Goal: Use online tool/utility: Utilize a website feature to perform a specific function

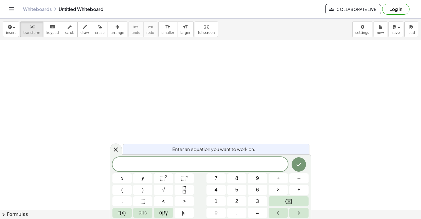
scroll to position [73, 0]
click at [297, 163] on icon "Done" at bounding box center [298, 164] width 7 height 7
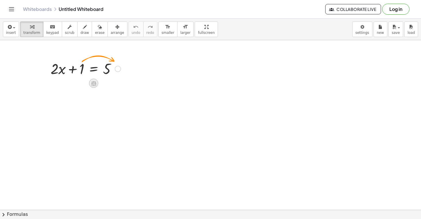
click at [95, 82] on icon at bounding box center [93, 83] width 5 height 5
click at [94, 82] on span "×" at bounding box center [93, 83] width 3 height 8
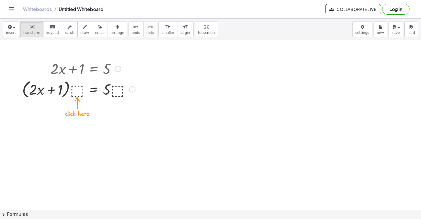
click at [78, 88] on div at bounding box center [78, 89] width 119 height 22
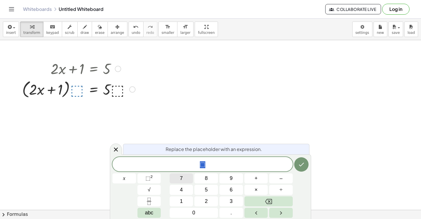
click at [188, 180] on button "7" at bounding box center [181, 178] width 24 height 10
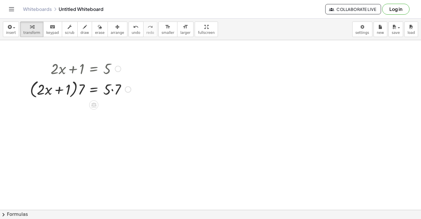
click at [126, 90] on div at bounding box center [128, 89] width 6 height 6
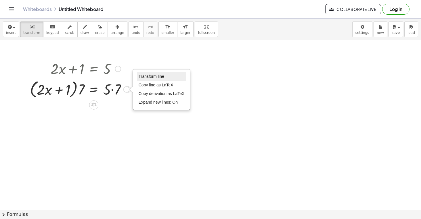
click at [148, 78] on span "Transform line" at bounding box center [151, 76] width 26 height 5
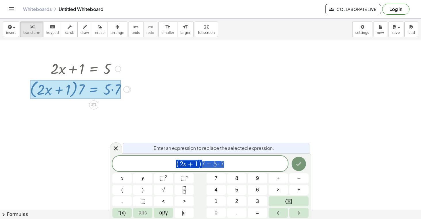
click at [129, 170] on div "( 2 x + 1 ) 7 = 5 · 7" at bounding box center [199, 164] width 175 height 16
click at [302, 165] on icon "Done" at bounding box center [298, 164] width 7 height 7
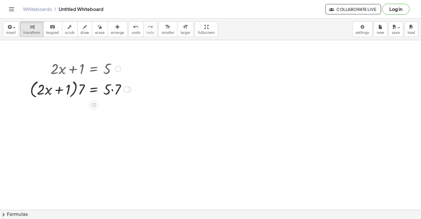
click at [117, 69] on div at bounding box center [118, 69] width 6 height 6
click at [93, 107] on icon at bounding box center [93, 105] width 5 height 5
click at [117, 105] on icon at bounding box center [116, 105] width 3 height 1
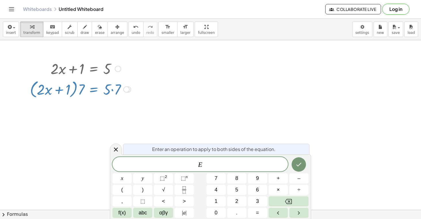
click at [116, 105] on icon at bounding box center [116, 105] width 3 height 1
click at [112, 149] on icon at bounding box center [115, 149] width 7 height 7
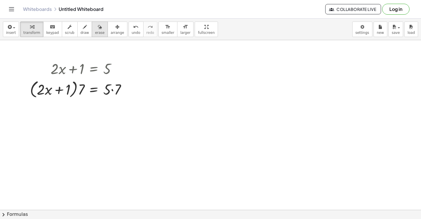
click at [98, 27] on icon "button" at bounding box center [100, 27] width 4 height 7
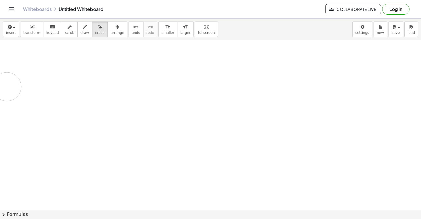
drag, startPoint x: 112, startPoint y: 66, endPoint x: 116, endPoint y: 48, distance: 18.5
click at [114, 49] on div at bounding box center [210, 156] width 421 height 377
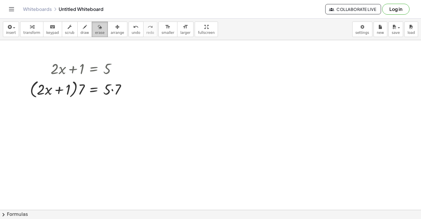
click at [97, 31] on span "erase" at bounding box center [99, 33] width 9 height 4
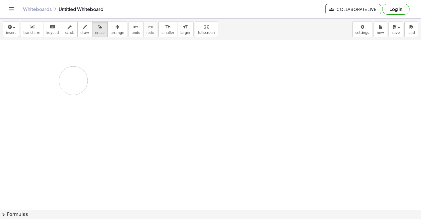
drag, startPoint x: 111, startPoint y: 59, endPoint x: 81, endPoint y: 80, distance: 36.2
click at [81, 80] on div at bounding box center [210, 156] width 421 height 377
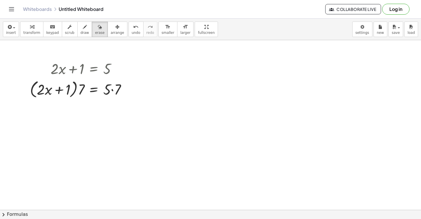
click at [79, 91] on div at bounding box center [210, 156] width 421 height 377
click at [123, 90] on div at bounding box center [210, 156] width 421 height 377
click at [98, 26] on icon "button" at bounding box center [100, 27] width 4 height 7
click at [83, 26] on icon "button" at bounding box center [85, 27] width 4 height 7
click at [9, 28] on icon "button" at bounding box center [9, 27] width 5 height 7
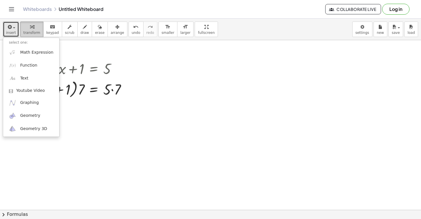
click at [27, 25] on div "button" at bounding box center [31, 26] width 17 height 7
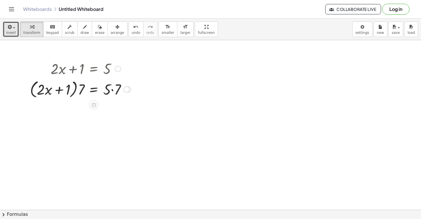
click at [94, 90] on div "· ( + · 2 · x + 1 ) · 7 = · 5 · 7" at bounding box center [94, 90] width 0 height 0
click at [128, 88] on div "Transform line Copy line as LaTeX Copy derivation as LaTeX Expand new lines: On" at bounding box center [126, 89] width 6 height 6
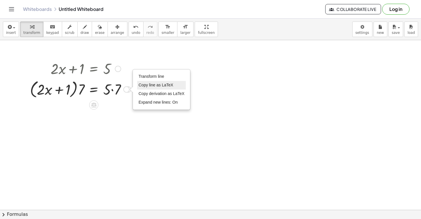
click at [159, 86] on span "Copy line as LaTeX" at bounding box center [155, 85] width 35 height 5
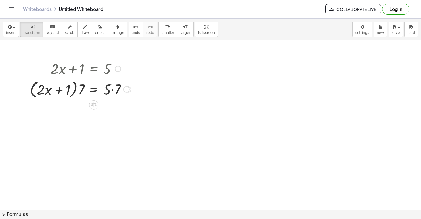
click at [115, 69] on div "Go back to this line Copy line as LaTeX Copy derivation as LaTeX" at bounding box center [118, 69] width 6 height 6
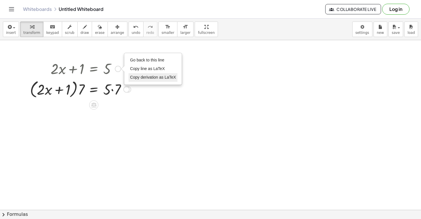
click at [133, 78] on span "Copy derivation as LaTeX" at bounding box center [153, 77] width 46 height 5
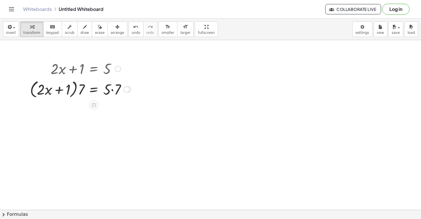
click at [127, 91] on div "Copied done" at bounding box center [126, 89] width 6 height 6
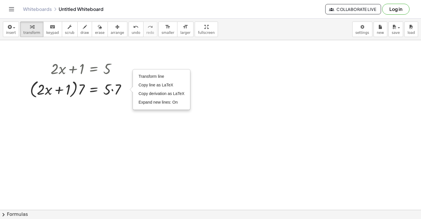
click at [113, 130] on div at bounding box center [210, 156] width 421 height 377
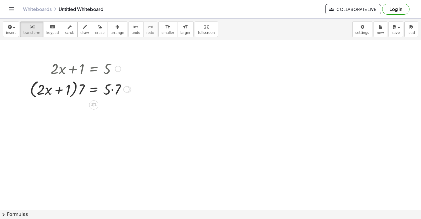
click at [57, 90] on div at bounding box center [80, 89] width 107 height 22
click at [82, 87] on div at bounding box center [80, 89] width 107 height 22
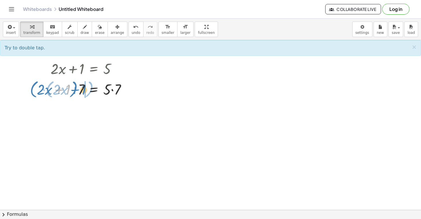
drag, startPoint x: 67, startPoint y: 87, endPoint x: 84, endPoint y: 87, distance: 16.7
click at [84, 87] on div at bounding box center [80, 89] width 107 height 22
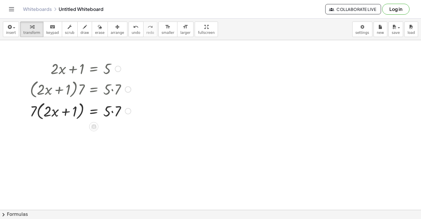
click at [47, 91] on div at bounding box center [80, 89] width 107 height 22
drag, startPoint x: 56, startPoint y: 112, endPoint x: 90, endPoint y: 112, distance: 34.2
click at [90, 112] on div at bounding box center [80, 111] width 107 height 22
click at [110, 113] on div at bounding box center [80, 111] width 107 height 22
click at [108, 112] on div at bounding box center [80, 111] width 107 height 22
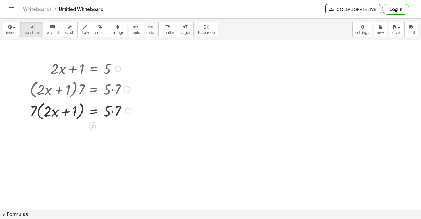
click at [119, 111] on div at bounding box center [80, 111] width 107 height 22
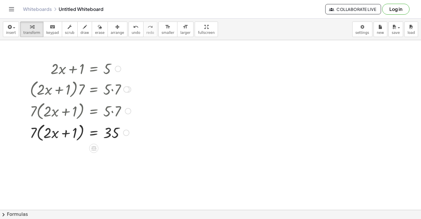
click at [35, 130] on div at bounding box center [80, 132] width 107 height 22
click at [47, 132] on div at bounding box center [80, 132] width 107 height 22
drag, startPoint x: 33, startPoint y: 133, endPoint x: 46, endPoint y: 133, distance: 12.9
click at [46, 133] on div at bounding box center [80, 132] width 107 height 22
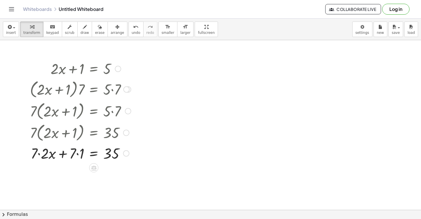
click at [72, 154] on div at bounding box center [80, 153] width 107 height 20
click at [74, 152] on div at bounding box center [80, 153] width 107 height 20
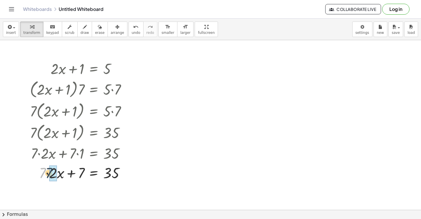
drag, startPoint x: 44, startPoint y: 173, endPoint x: 54, endPoint y: 173, distance: 10.1
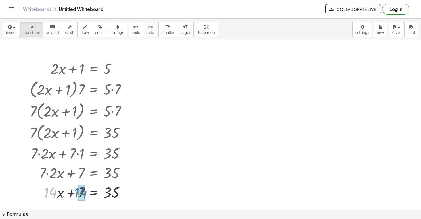
drag, startPoint x: 52, startPoint y: 192, endPoint x: 83, endPoint y: 192, distance: 30.7
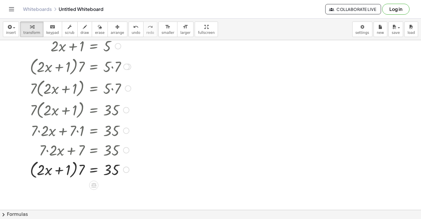
scroll to position [101, 0]
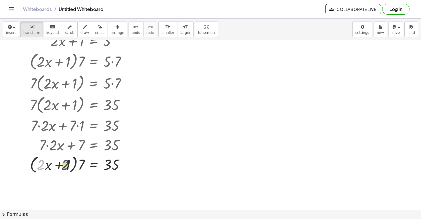
drag, startPoint x: 41, startPoint y: 164, endPoint x: 67, endPoint y: 164, distance: 26.1
click at [67, 164] on div at bounding box center [80, 164] width 107 height 22
drag, startPoint x: 81, startPoint y: 166, endPoint x: 66, endPoint y: 165, distance: 15.0
click at [66, 165] on div at bounding box center [80, 164] width 107 height 22
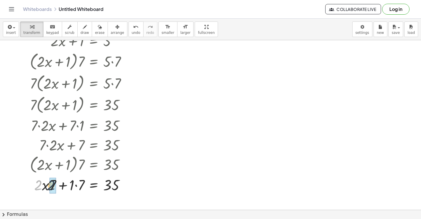
drag, startPoint x: 40, startPoint y: 183, endPoint x: 54, endPoint y: 183, distance: 13.5
drag, startPoint x: 71, startPoint y: 184, endPoint x: 80, endPoint y: 184, distance: 9.5
click at [61, 187] on div at bounding box center [80, 185] width 107 height 20
drag, startPoint x: 48, startPoint y: 186, endPoint x: 86, endPoint y: 186, distance: 37.9
click at [86, 186] on div at bounding box center [80, 185] width 107 height 20
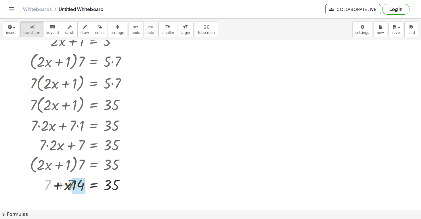
drag, startPoint x: 47, startPoint y: 186, endPoint x: 70, endPoint y: 186, distance: 23.6
click at [70, 186] on div at bounding box center [80, 185] width 107 height 20
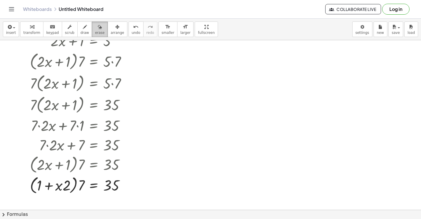
click at [95, 32] on span "erase" at bounding box center [99, 33] width 9 height 4
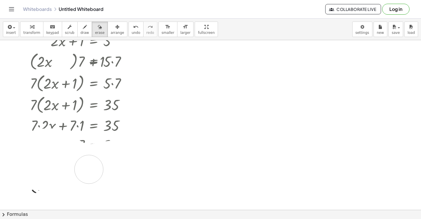
drag, startPoint x: 118, startPoint y: 185, endPoint x: 59, endPoint y: 180, distance: 59.4
click at [59, 180] on div at bounding box center [210, 128] width 421 height 377
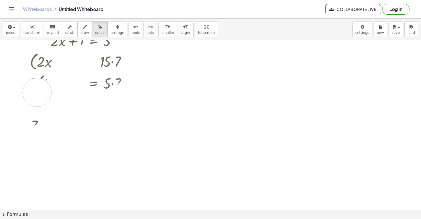
drag, startPoint x: 35, startPoint y: 193, endPoint x: 37, endPoint y: 95, distance: 98.0
click at [37, 95] on div at bounding box center [210, 128] width 421 height 377
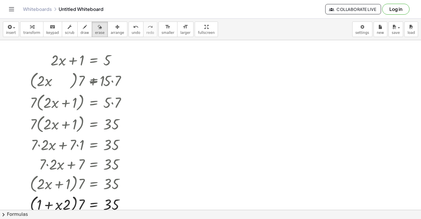
scroll to position [77, 0]
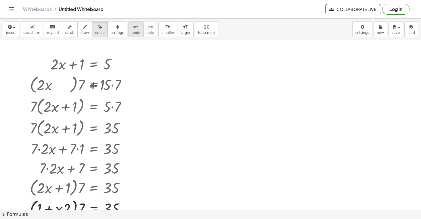
click at [135, 30] on button "undo undo" at bounding box center [135, 30] width 15 height 16
drag, startPoint x: 117, startPoint y: 63, endPoint x: 47, endPoint y: 65, distance: 69.8
click at [47, 65] on div at bounding box center [210, 151] width 421 height 377
drag, startPoint x: 45, startPoint y: 68, endPoint x: 161, endPoint y: 68, distance: 116.6
click at [161, 68] on div at bounding box center [210, 151] width 421 height 377
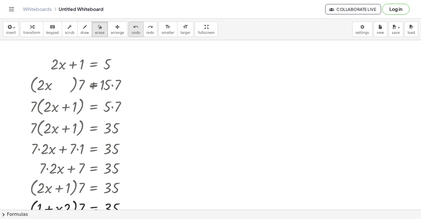
click at [133, 29] on icon "undo" at bounding box center [135, 27] width 5 height 7
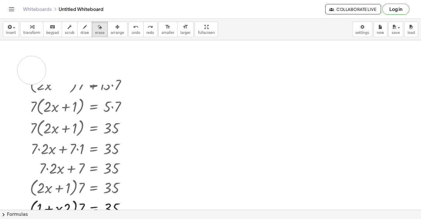
drag, startPoint x: 106, startPoint y: 71, endPoint x: 33, endPoint y: 71, distance: 72.7
click at [33, 71] on div at bounding box center [210, 151] width 421 height 377
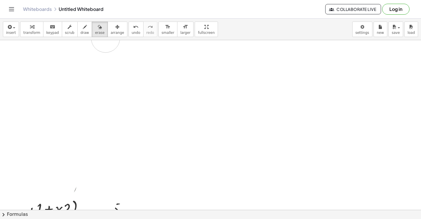
drag, startPoint x: 34, startPoint y: 92, endPoint x: 105, endPoint y: 38, distance: 89.4
click at [105, 38] on div "insert select one: Math Expression Function Text Youtube Video Graphing Geometr…" at bounding box center [210, 119] width 421 height 200
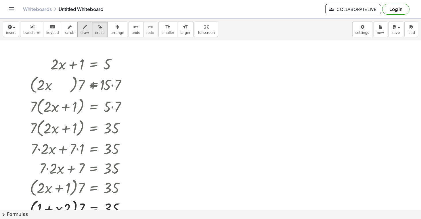
click at [83, 27] on icon "button" at bounding box center [85, 27] width 4 height 7
drag, startPoint x: 170, startPoint y: 76, endPoint x: 177, endPoint y: 115, distance: 39.4
click at [177, 115] on div at bounding box center [210, 151] width 421 height 377
click at [98, 29] on div "button" at bounding box center [99, 26] width 9 height 7
drag, startPoint x: 150, startPoint y: 68, endPoint x: 183, endPoint y: 136, distance: 75.0
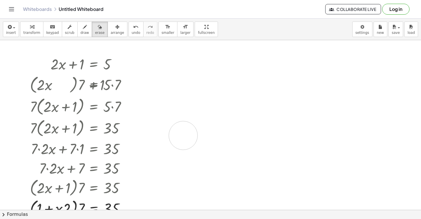
click at [183, 136] on div at bounding box center [210, 151] width 421 height 377
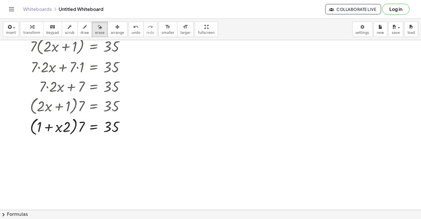
scroll to position [157, 0]
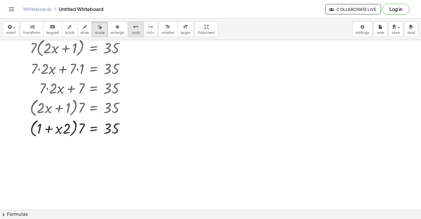
click at [133, 29] on icon "undo" at bounding box center [135, 27] width 5 height 7
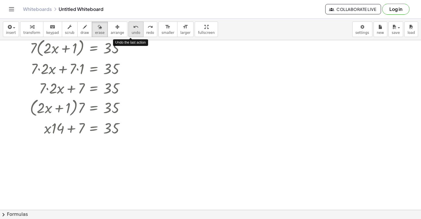
click at [133, 29] on icon "undo" at bounding box center [135, 27] width 5 height 7
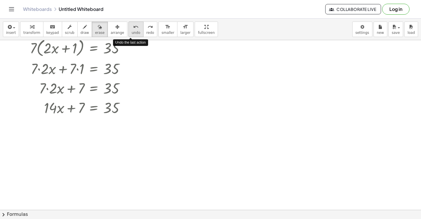
click at [133, 29] on icon "undo" at bounding box center [135, 27] width 5 height 7
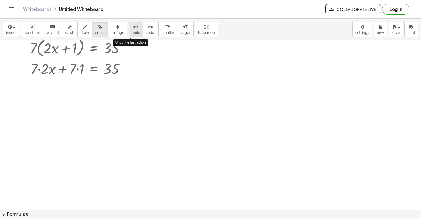
click at [133, 29] on icon "undo" at bounding box center [135, 27] width 5 height 7
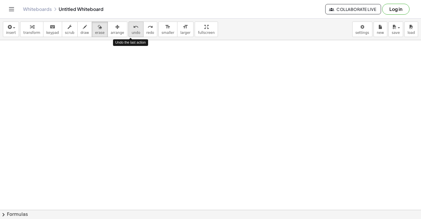
click at [133, 29] on icon "undo" at bounding box center [135, 27] width 5 height 7
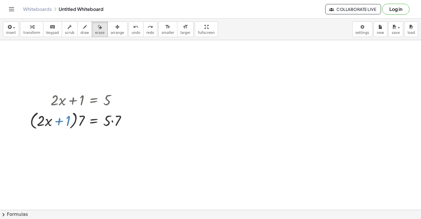
scroll to position [42, 0]
click at [132, 33] on span "undo" at bounding box center [136, 33] width 9 height 4
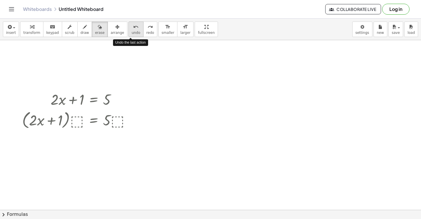
click at [132, 33] on span "undo" at bounding box center [136, 33] width 9 height 4
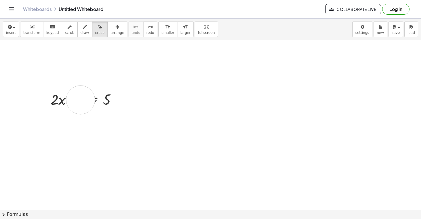
click at [80, 100] on div at bounding box center [210, 186] width 421 height 377
click at [86, 100] on div at bounding box center [210, 186] width 421 height 377
click at [115, 30] on icon "button" at bounding box center [117, 27] width 4 height 7
click at [115, 25] on icon "button" at bounding box center [117, 27] width 4 height 7
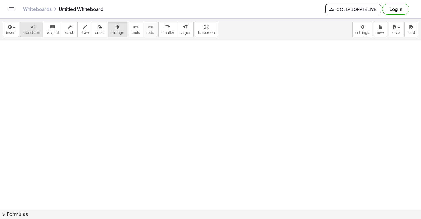
click at [28, 26] on div "button" at bounding box center [31, 26] width 17 height 7
click at [33, 60] on div at bounding box center [210, 186] width 421 height 377
click at [39, 63] on div at bounding box center [210, 186] width 421 height 377
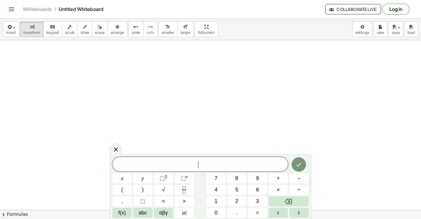
click at [39, 63] on div at bounding box center [210, 186] width 421 height 377
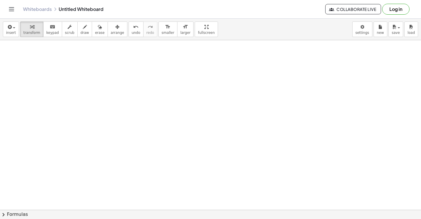
click at [39, 63] on div at bounding box center [210, 186] width 421 height 377
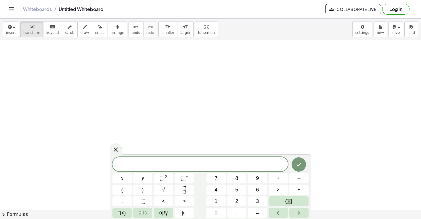
scroll to position [0, 0]
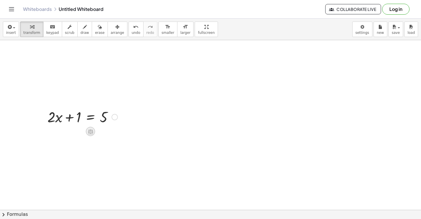
click at [92, 131] on icon at bounding box center [90, 131] width 5 height 5
click at [75, 130] on div "−" at bounding box center [78, 131] width 9 height 9
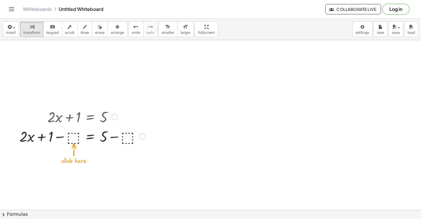
click at [70, 138] on div at bounding box center [82, 136] width 131 height 20
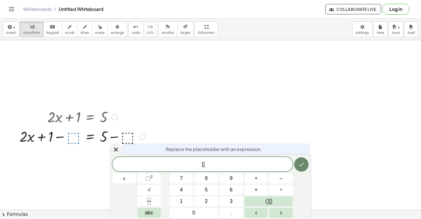
click at [301, 167] on icon "Done" at bounding box center [301, 164] width 7 height 7
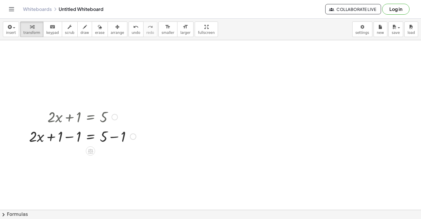
click at [113, 138] on div at bounding box center [82, 136] width 113 height 20
click at [72, 159] on div at bounding box center [82, 156] width 113 height 20
click at [67, 156] on div at bounding box center [82, 156] width 113 height 20
click at [63, 159] on div at bounding box center [82, 156] width 113 height 20
click at [65, 157] on div at bounding box center [82, 156] width 113 height 20
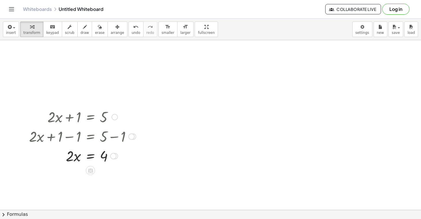
click at [69, 157] on div at bounding box center [82, 156] width 113 height 20
click at [90, 172] on icon at bounding box center [90, 170] width 5 height 5
click at [102, 172] on span "÷" at bounding box center [101, 171] width 3 height 8
click at [74, 166] on div at bounding box center [82, 173] width 113 height 29
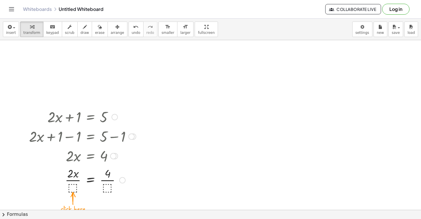
click at [74, 185] on div at bounding box center [82, 179] width 113 height 29
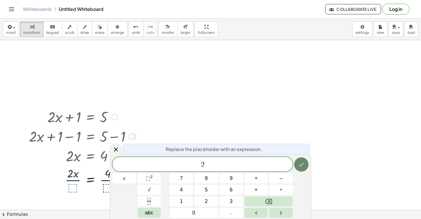
click at [300, 165] on icon "Done" at bounding box center [301, 164] width 7 height 7
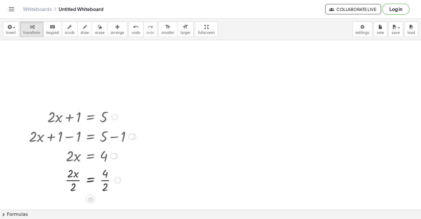
click at [77, 180] on div at bounding box center [82, 179] width 113 height 29
click at [105, 180] on div at bounding box center [82, 179] width 113 height 29
click at [114, 156] on div at bounding box center [113, 156] width 6 height 6
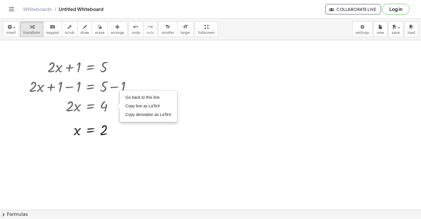
scroll to position [50, 0]
click at [26, 161] on div at bounding box center [210, 160] width 421 height 340
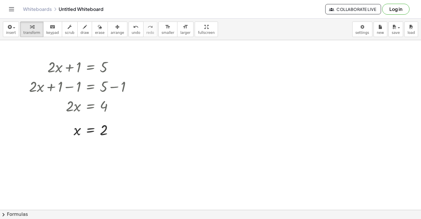
click at [55, 160] on div at bounding box center [210, 160] width 421 height 340
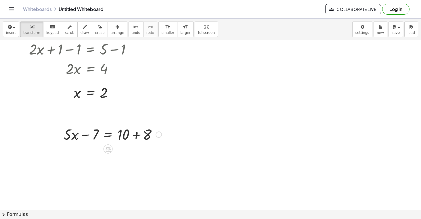
scroll to position [88, 0]
drag, startPoint x: 92, startPoint y: 146, endPoint x: 276, endPoint y: 54, distance: 205.3
click at [242, 7] on div "Graspable Math Activities Get Started Activity Bank Assigned Work Classes White…" at bounding box center [210, 109] width 421 height 219
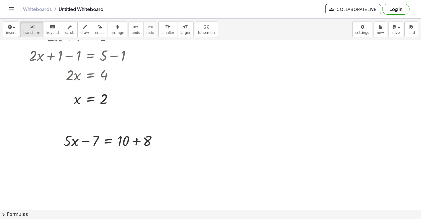
scroll to position [72, 0]
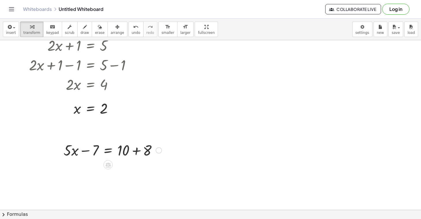
click at [94, 149] on div at bounding box center [113, 150] width 104 height 20
click at [96, 150] on div at bounding box center [113, 150] width 104 height 20
click at [105, 162] on div at bounding box center [107, 164] width 9 height 9
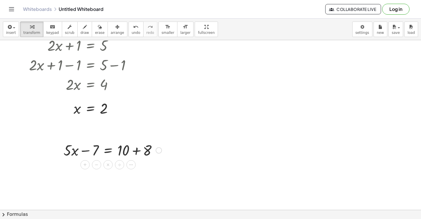
click at [96, 150] on div at bounding box center [113, 150] width 104 height 20
click at [95, 147] on div at bounding box center [113, 150] width 104 height 20
click at [107, 161] on div at bounding box center [107, 164] width 9 height 9
click at [85, 162] on span "+" at bounding box center [84, 165] width 3 height 8
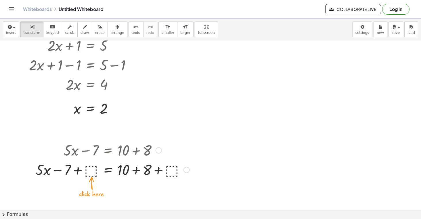
click at [88, 169] on div at bounding box center [112, 170] width 159 height 20
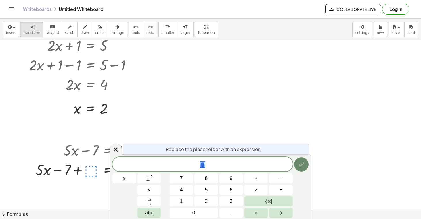
click at [295, 167] on button "Done" at bounding box center [301, 164] width 14 height 14
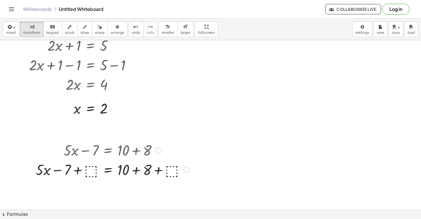
click at [80, 170] on div at bounding box center [112, 170] width 159 height 20
click at [94, 171] on div at bounding box center [112, 170] width 159 height 20
click at [159, 169] on div at bounding box center [112, 170] width 144 height 20
click at [133, 168] on div at bounding box center [104, 170] width 128 height 20
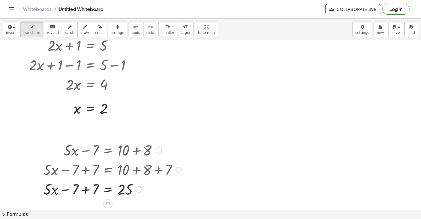
click at [86, 190] on div at bounding box center [112, 189] width 144 height 20
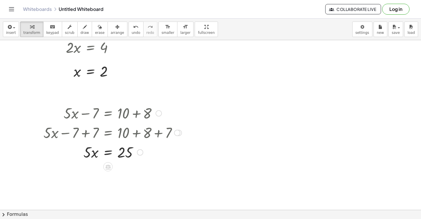
scroll to position [111, 0]
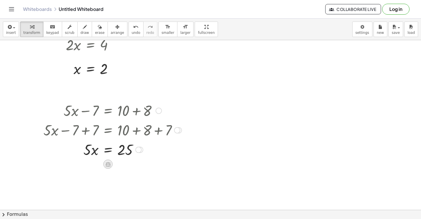
click at [105, 164] on icon at bounding box center [108, 164] width 6 height 6
click at [121, 165] on div "÷" at bounding box center [119, 164] width 9 height 9
click at [92, 156] on div at bounding box center [112, 149] width 144 height 29
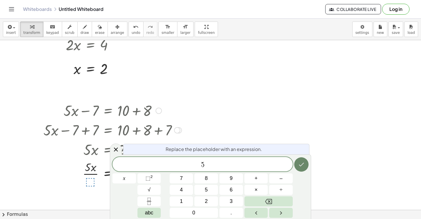
click at [300, 162] on icon "Done" at bounding box center [301, 164] width 7 height 7
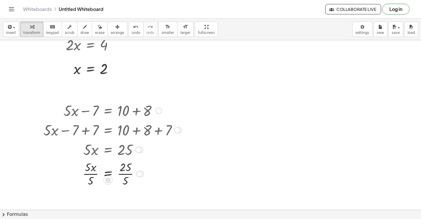
click at [127, 176] on div at bounding box center [112, 173] width 144 height 29
click at [92, 173] on div at bounding box center [112, 173] width 144 height 29
